Goal: Find specific page/section: Find specific page/section

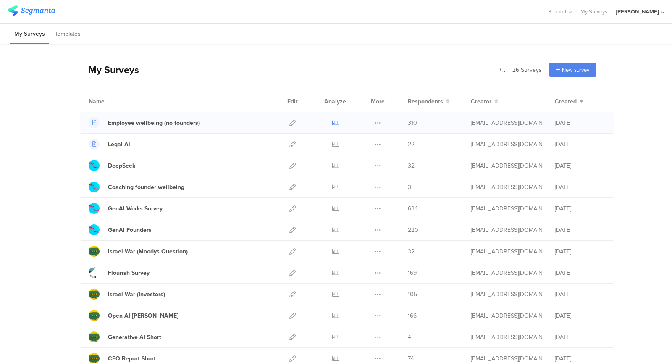
click at [336, 122] on icon at bounding box center [335, 123] width 6 height 6
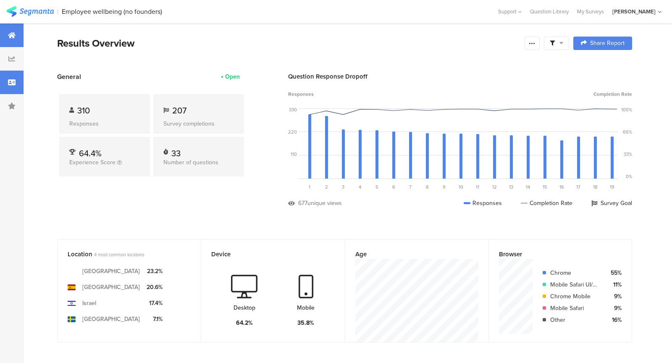
click at [12, 82] on icon at bounding box center [12, 82] width 8 height 7
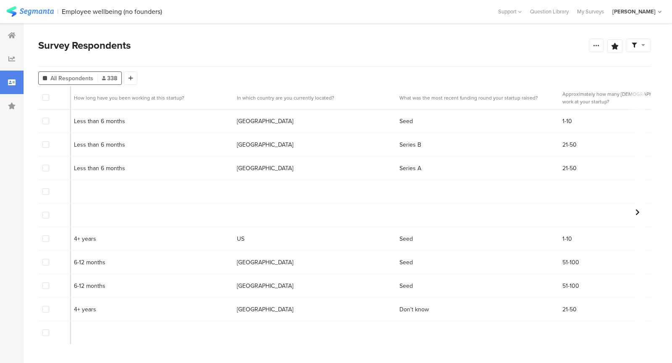
scroll to position [0, 6753]
